Goal: Transaction & Acquisition: Purchase product/service

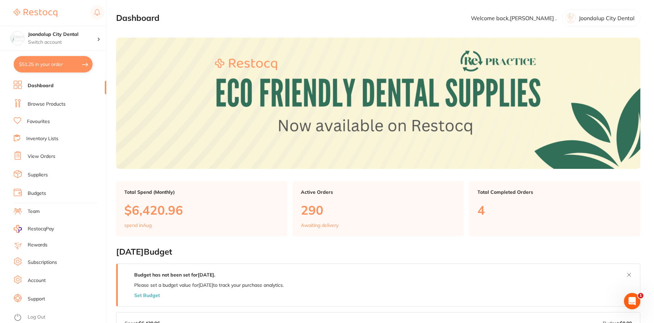
click at [66, 101] on li "Browse Products" at bounding box center [60, 104] width 93 height 10
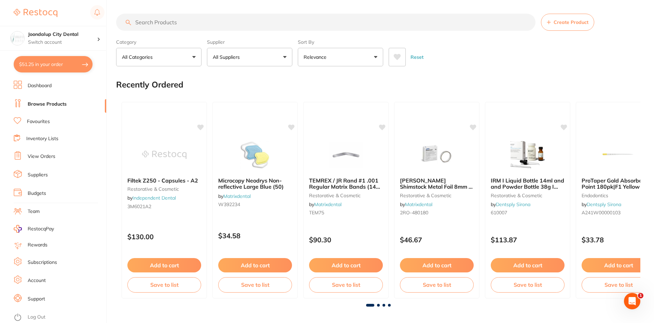
click at [234, 51] on button "All Suppliers" at bounding box center [249, 57] width 85 height 18
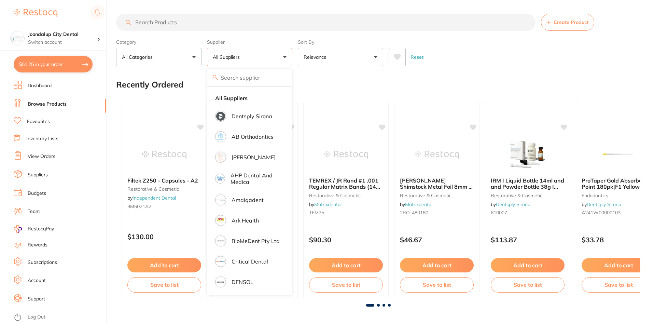
click at [238, 55] on p "All Suppliers" at bounding box center [228, 57] width 30 height 7
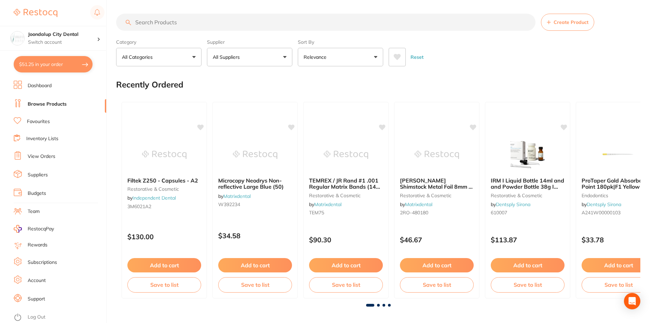
click at [238, 55] on p "All Suppliers" at bounding box center [228, 57] width 30 height 7
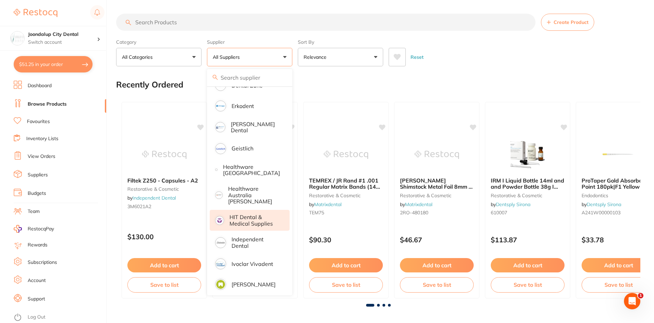
scroll to position [137, 0]
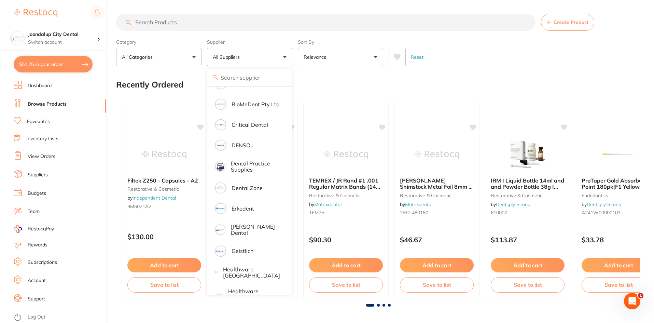
click at [178, 25] on input "search" at bounding box center [325, 22] width 419 height 17
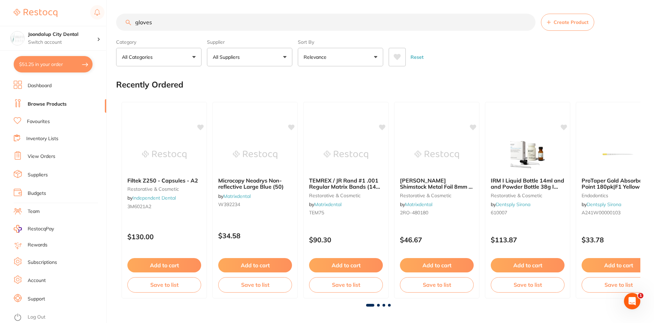
type input "gloves"
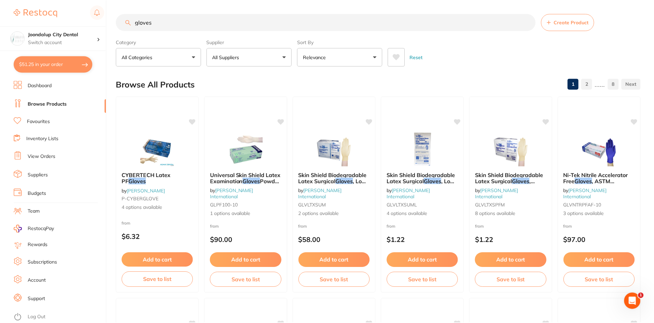
scroll to position [96, 0]
click at [239, 56] on p "All Suppliers" at bounding box center [228, 57] width 30 height 7
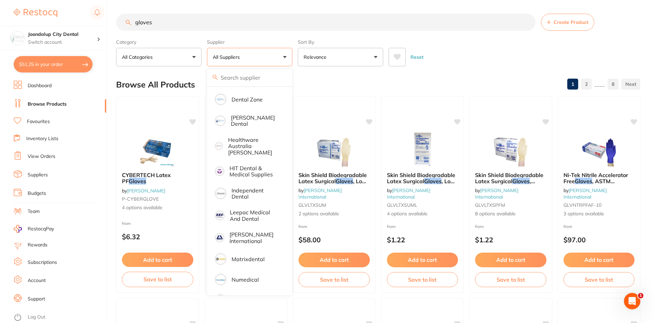
scroll to position [46, 0]
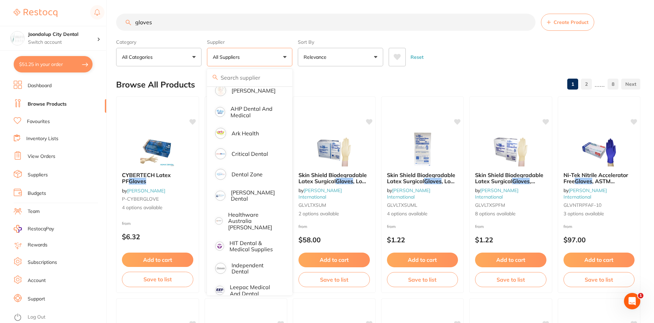
click at [180, 29] on input "gloves" at bounding box center [325, 22] width 419 height 17
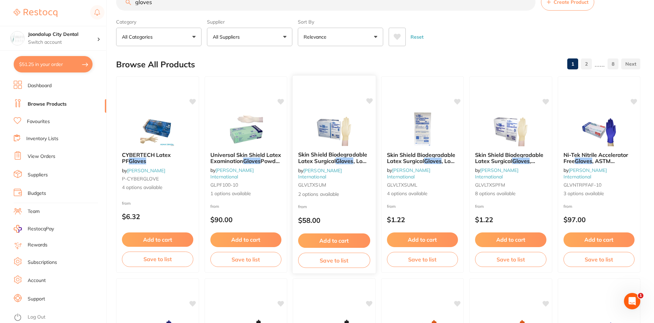
scroll to position [0, 0]
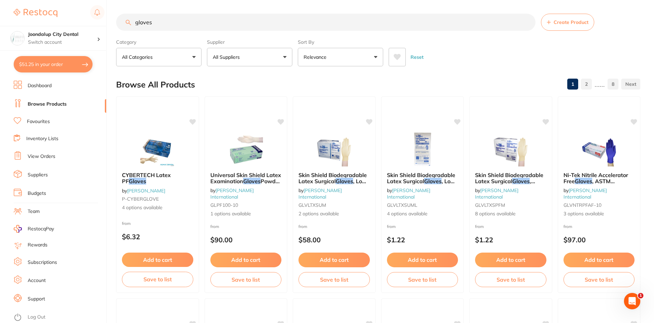
click at [63, 101] on link "Browse Products" at bounding box center [47, 104] width 39 height 7
click at [190, 27] on input "gloves" at bounding box center [325, 22] width 419 height 17
click at [232, 56] on p "All Suppliers" at bounding box center [228, 57] width 30 height 7
type input "[PERSON_NAME]"
click at [282, 79] on input "[PERSON_NAME]" at bounding box center [249, 77] width 85 height 17
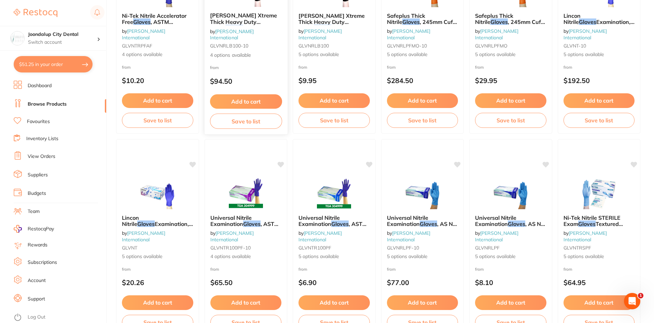
scroll to position [322, 0]
